Goal: Information Seeking & Learning: Learn about a topic

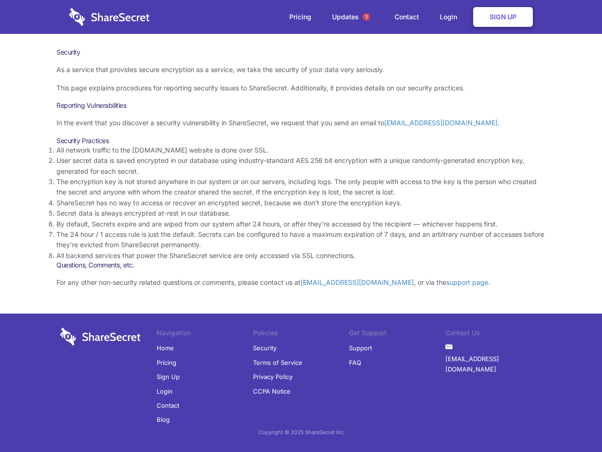
click at [301, 226] on li "By default, Secrets expire and are wiped from our system after 24 hours, or aft…" at bounding box center [300, 224] width 489 height 10
click at [367, 17] on span "1" at bounding box center [367, 17] width 8 height 8
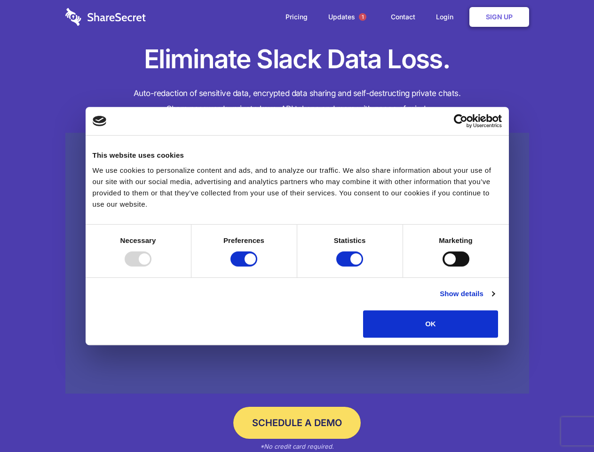
click at [152, 266] on div at bounding box center [138, 258] width 27 height 15
click at [257, 266] on input "Preferences" at bounding box center [244, 258] width 27 height 15
checkbox input "false"
click at [351, 266] on input "Statistics" at bounding box center [349, 258] width 27 height 15
checkbox input "false"
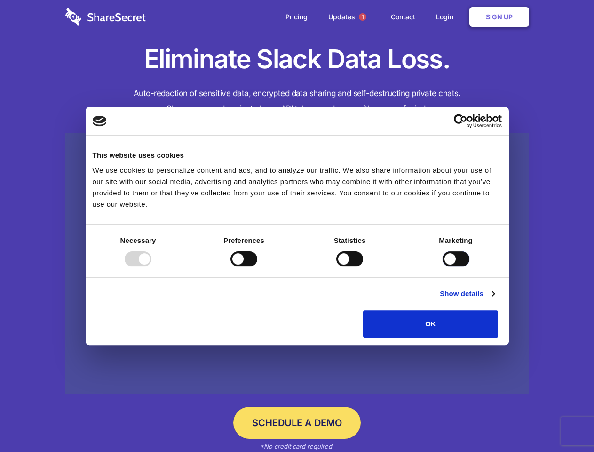
click at [443, 266] on input "Marketing" at bounding box center [456, 258] width 27 height 15
checkbox input "true"
